Goal: Information Seeking & Learning: Compare options

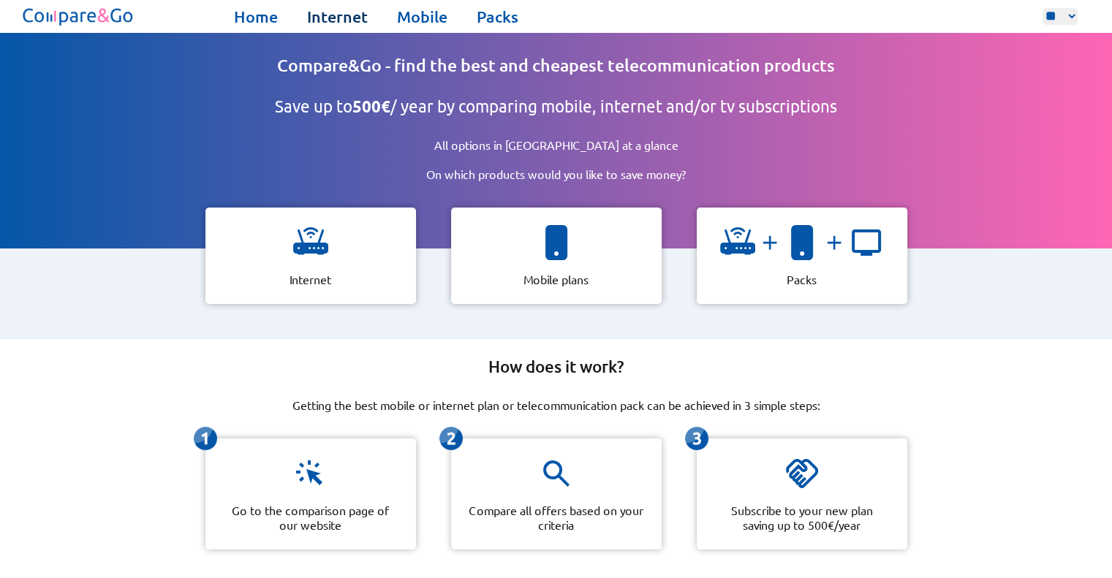
click at [354, 14] on link "Internet" at bounding box center [337, 17] width 61 height 20
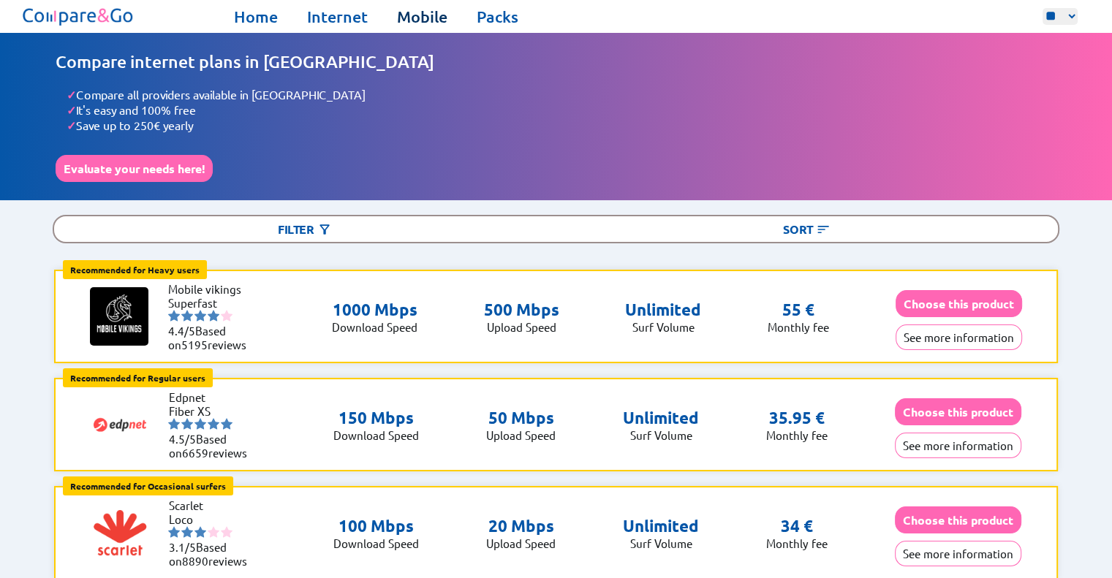
click at [412, 15] on link "Mobile" at bounding box center [422, 17] width 50 height 20
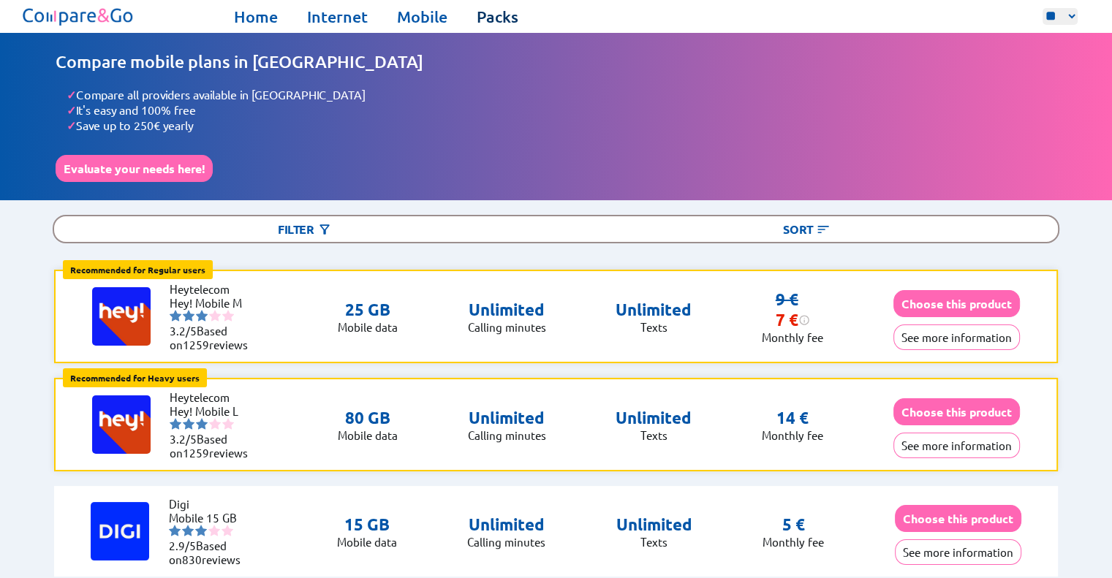
click at [498, 16] on link "Packs" at bounding box center [498, 17] width 42 height 20
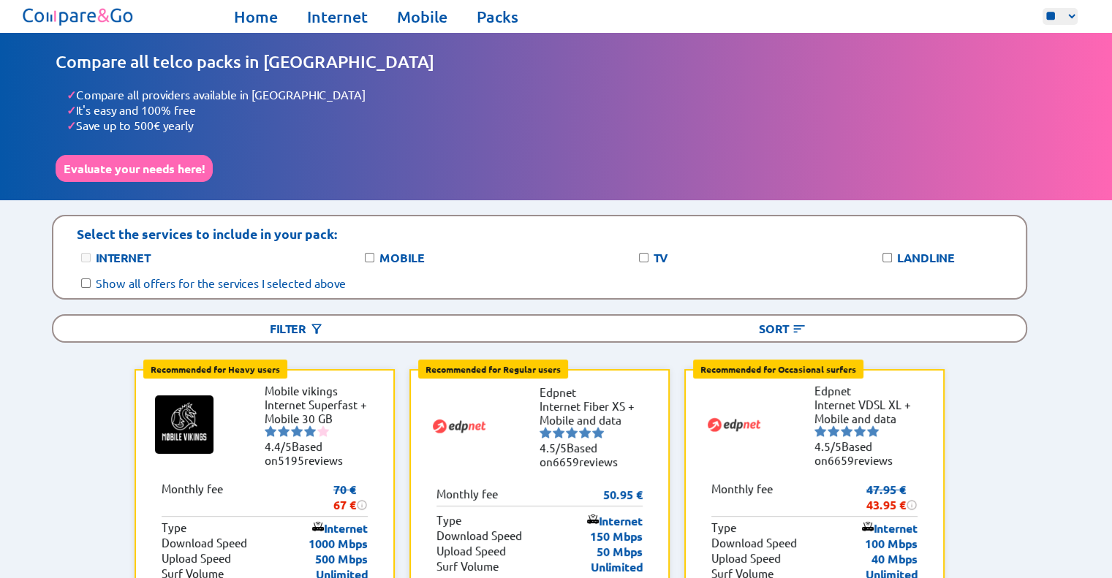
click at [649, 250] on div "TV" at bounding box center [675, 257] width 78 height 15
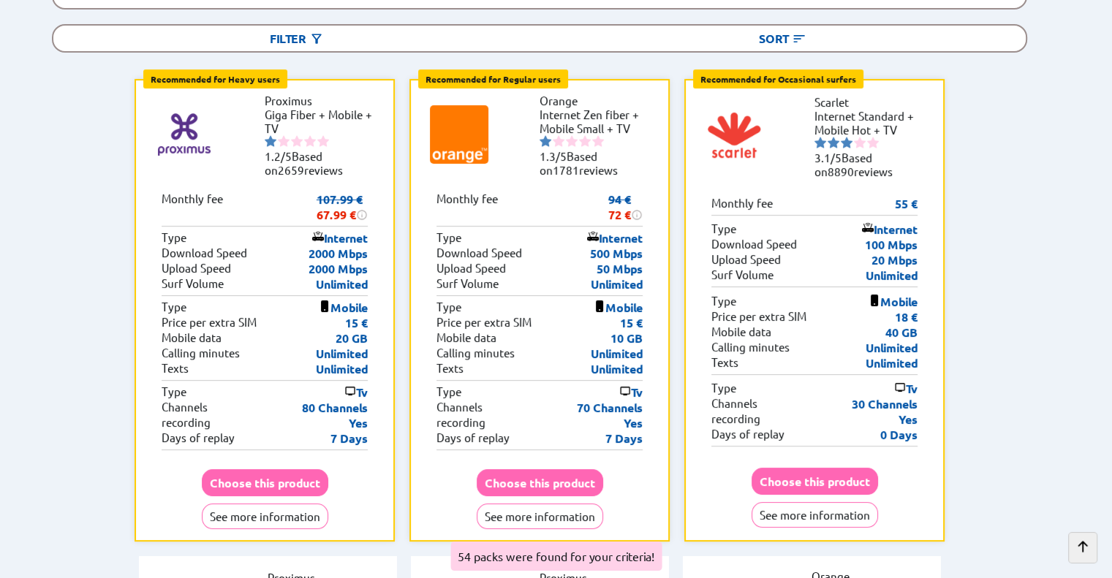
scroll to position [293, 0]
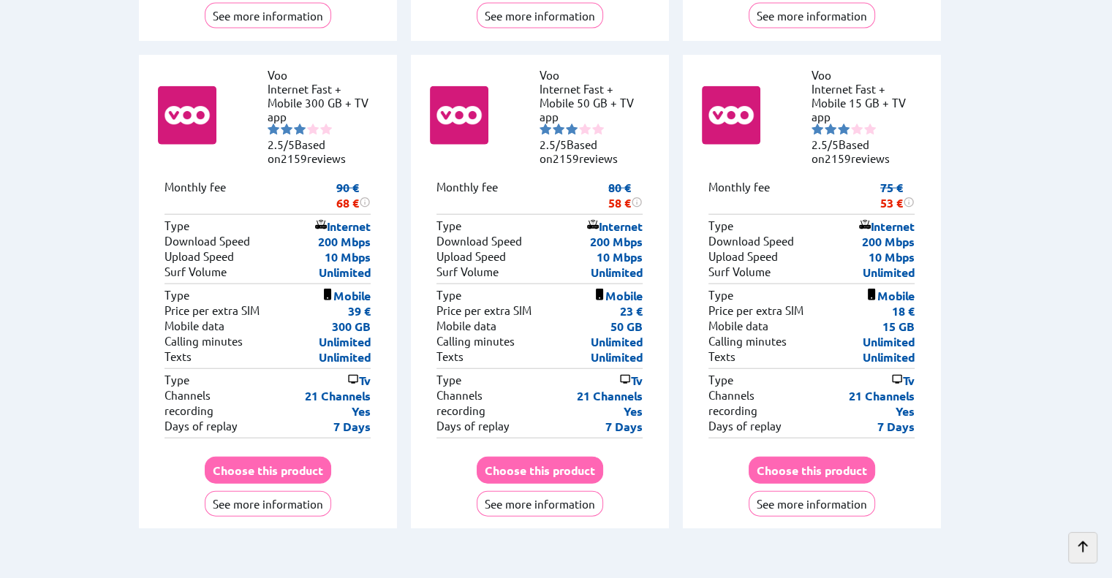
scroll to position [8849, 0]
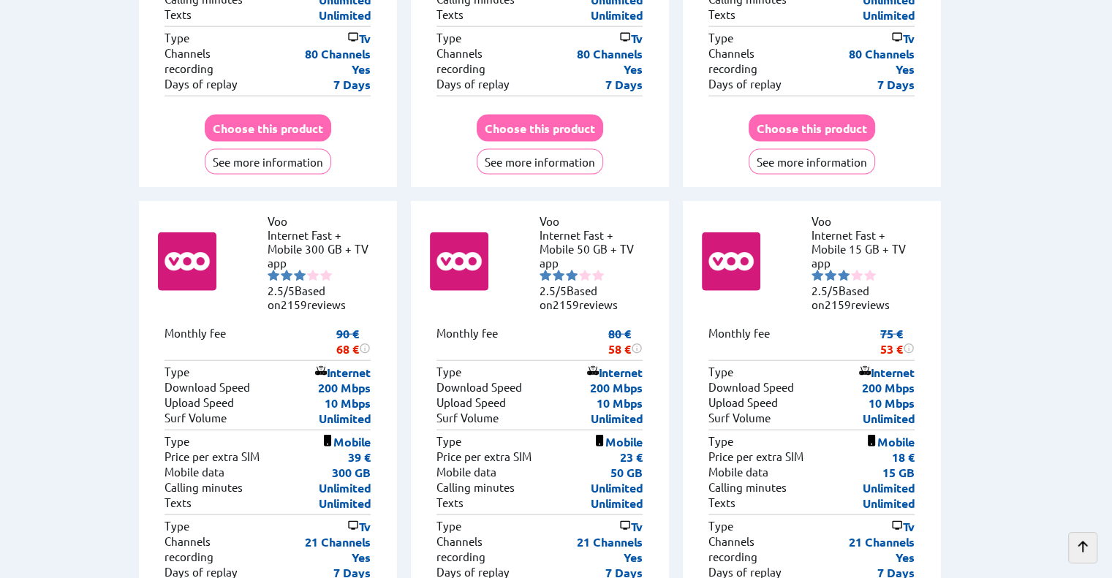
click at [1078, 545] on icon at bounding box center [1083, 546] width 13 height 13
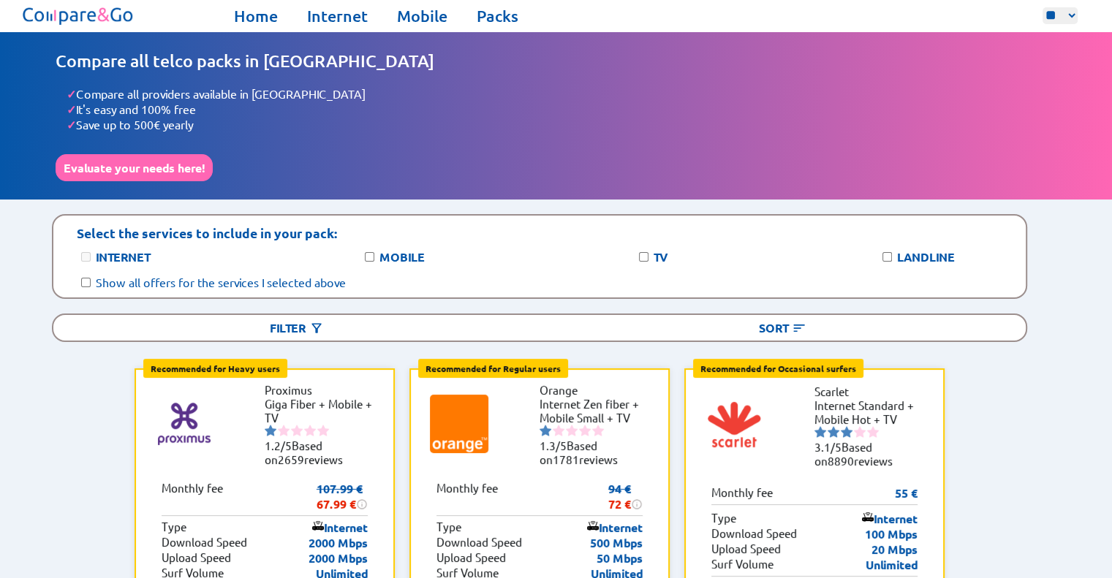
scroll to position [0, 0]
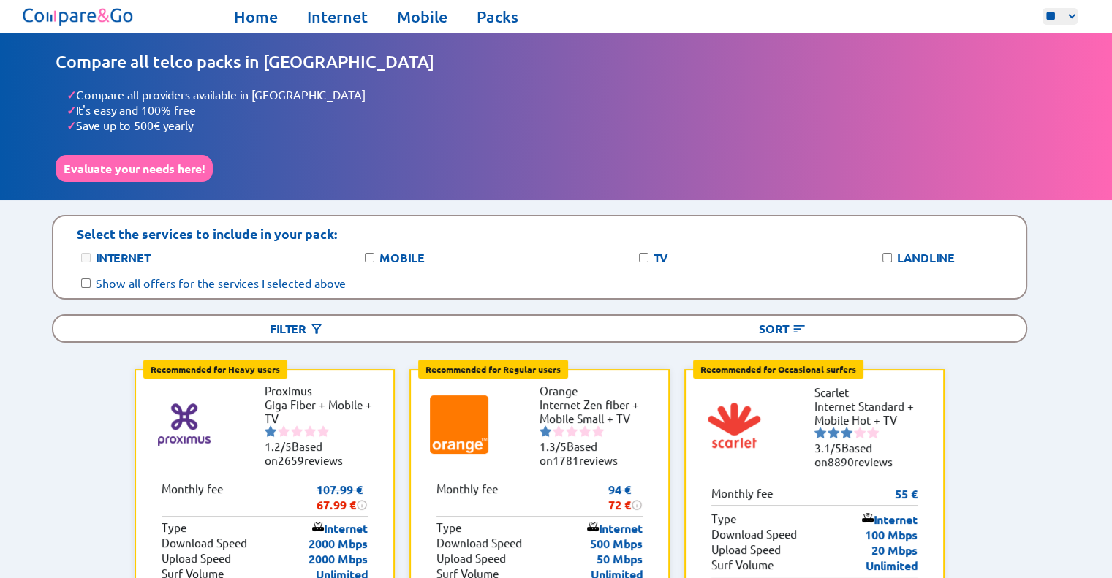
drag, startPoint x: 943, startPoint y: 251, endPoint x: 957, endPoint y: 260, distance: 16.4
click at [943, 251] on label "Landline" at bounding box center [926, 257] width 58 height 15
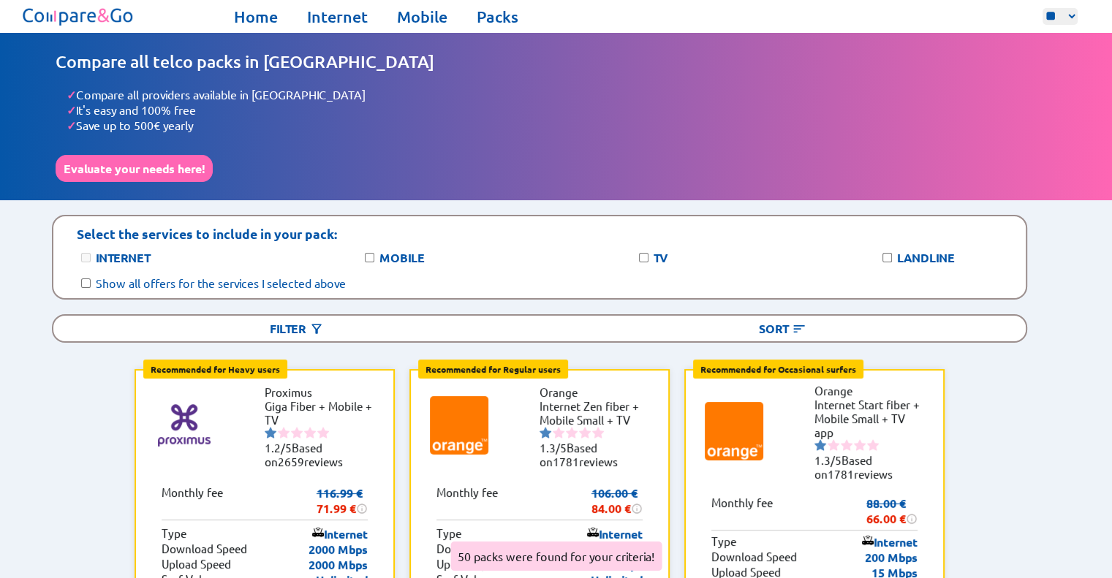
click at [127, 14] on img at bounding box center [79, 17] width 118 height 26
